Goal: Information Seeking & Learning: Learn about a topic

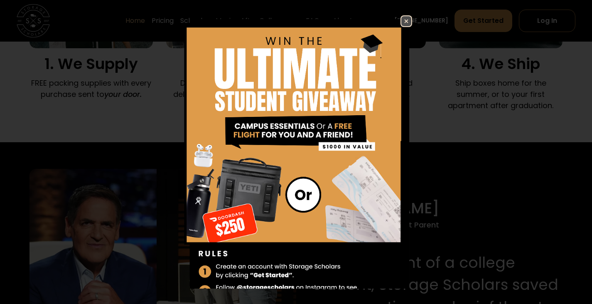
click at [403, 25] on img at bounding box center [406, 21] width 10 height 10
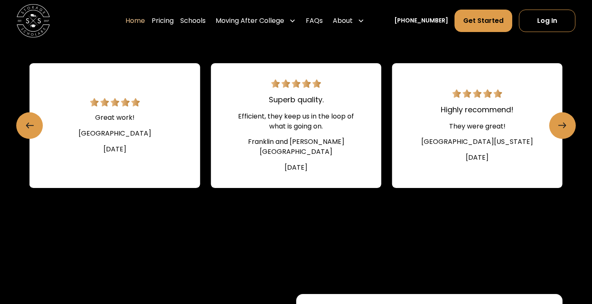
scroll to position [1179, 0]
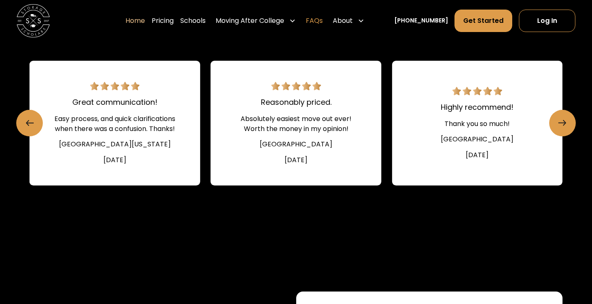
click at [323, 19] on link "FAQs" at bounding box center [314, 20] width 17 height 23
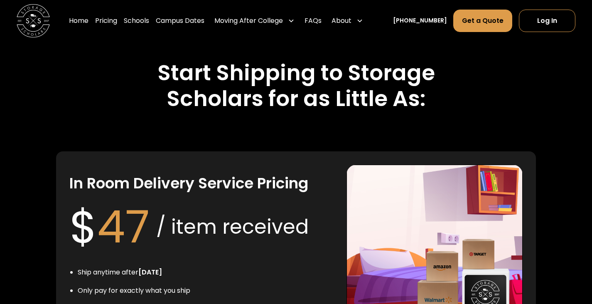
scroll to position [1716, 0]
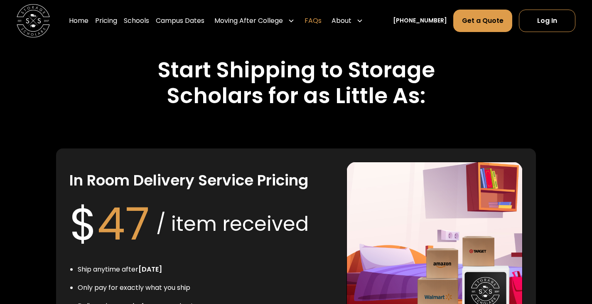
click at [320, 17] on link "FAQs" at bounding box center [312, 20] width 17 height 23
click at [196, 15] on link "Campus Dates" at bounding box center [180, 20] width 49 height 23
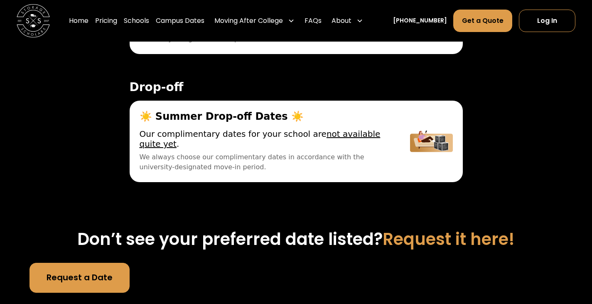
scroll to position [3135, 0]
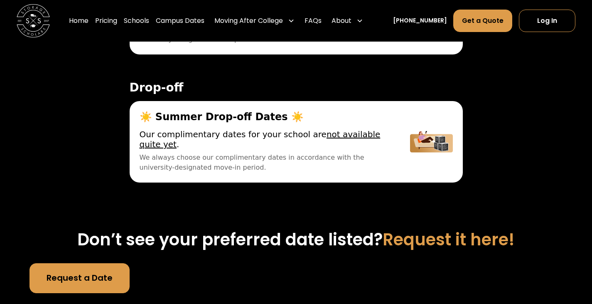
click at [321, 139] on u "not available quite yet" at bounding box center [260, 139] width 241 height 20
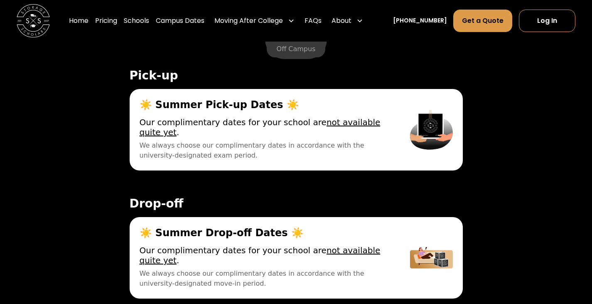
scroll to position [3019, 0]
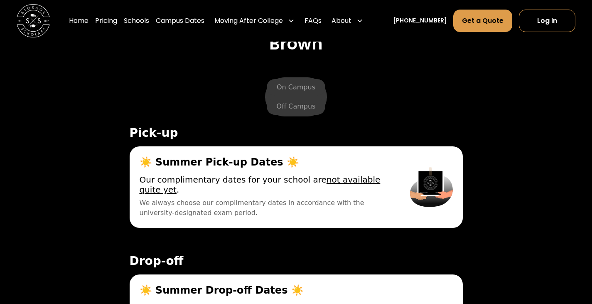
scroll to position [2963, 0]
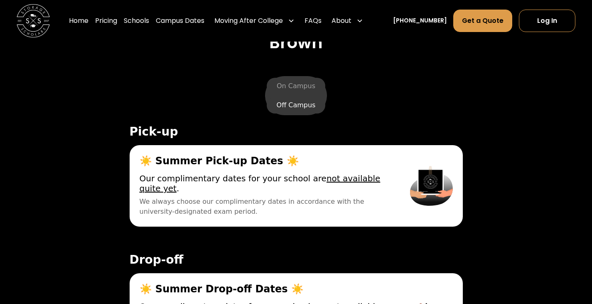
click at [293, 106] on label "Off Campus" at bounding box center [296, 105] width 59 height 17
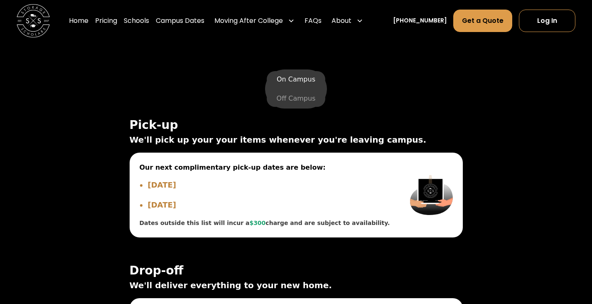
scroll to position [2969, 0]
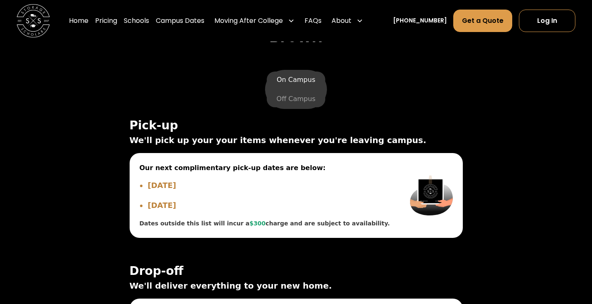
click at [292, 84] on label "On Campus" at bounding box center [296, 79] width 59 height 17
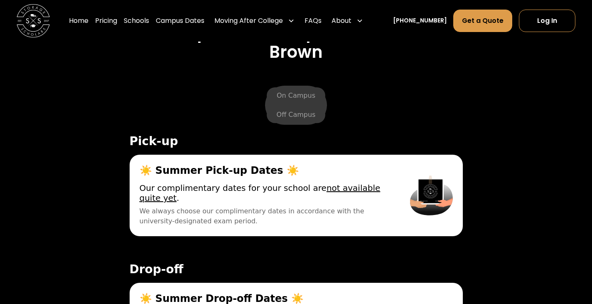
scroll to position [2953, 0]
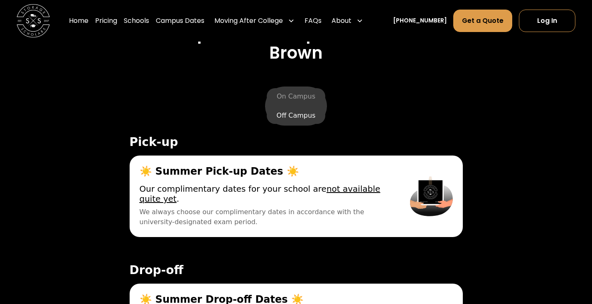
click at [284, 113] on label "Off Campus" at bounding box center [296, 115] width 59 height 17
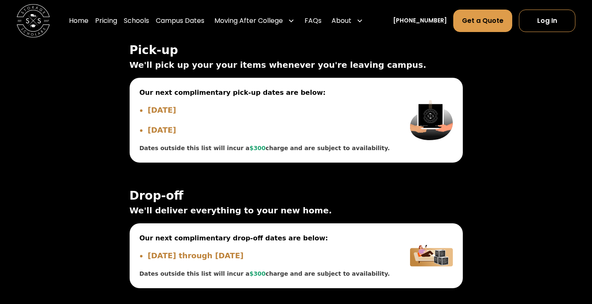
scroll to position [3044, 0]
